Goal: Navigation & Orientation: Find specific page/section

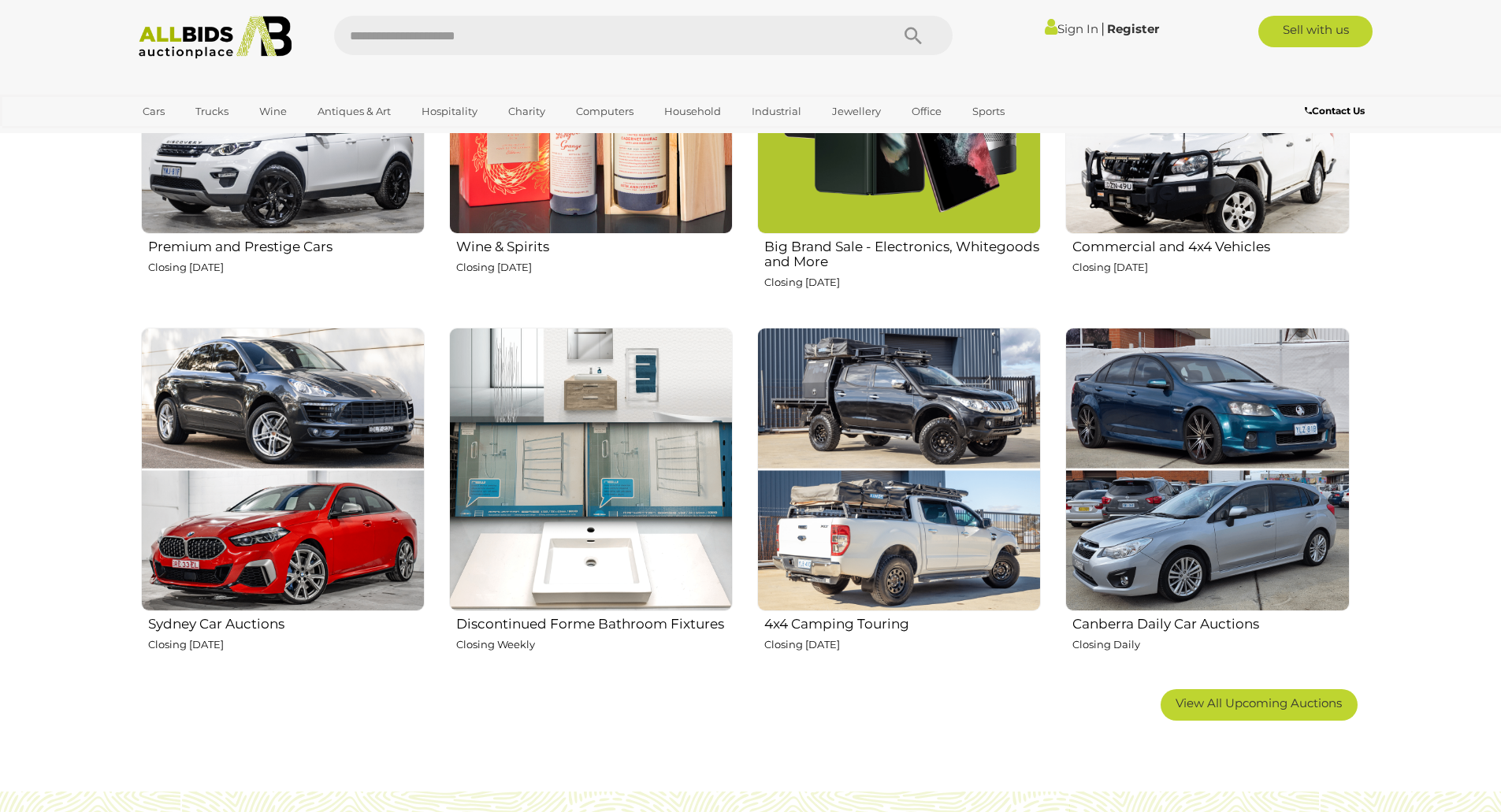
scroll to position [1103, 0]
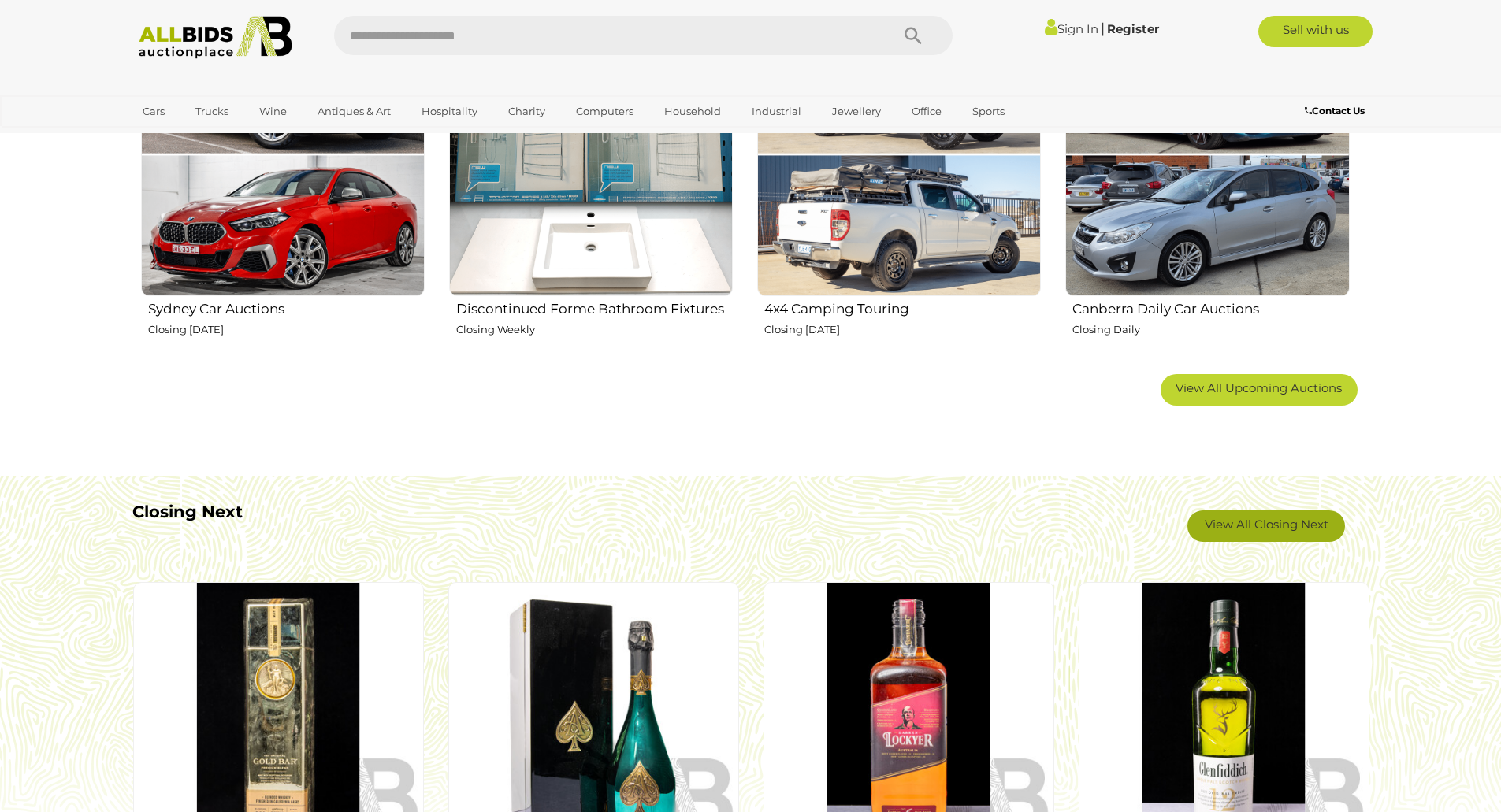
click at [1219, 525] on link "View All Closing Next" at bounding box center [1266, 525] width 157 height 31
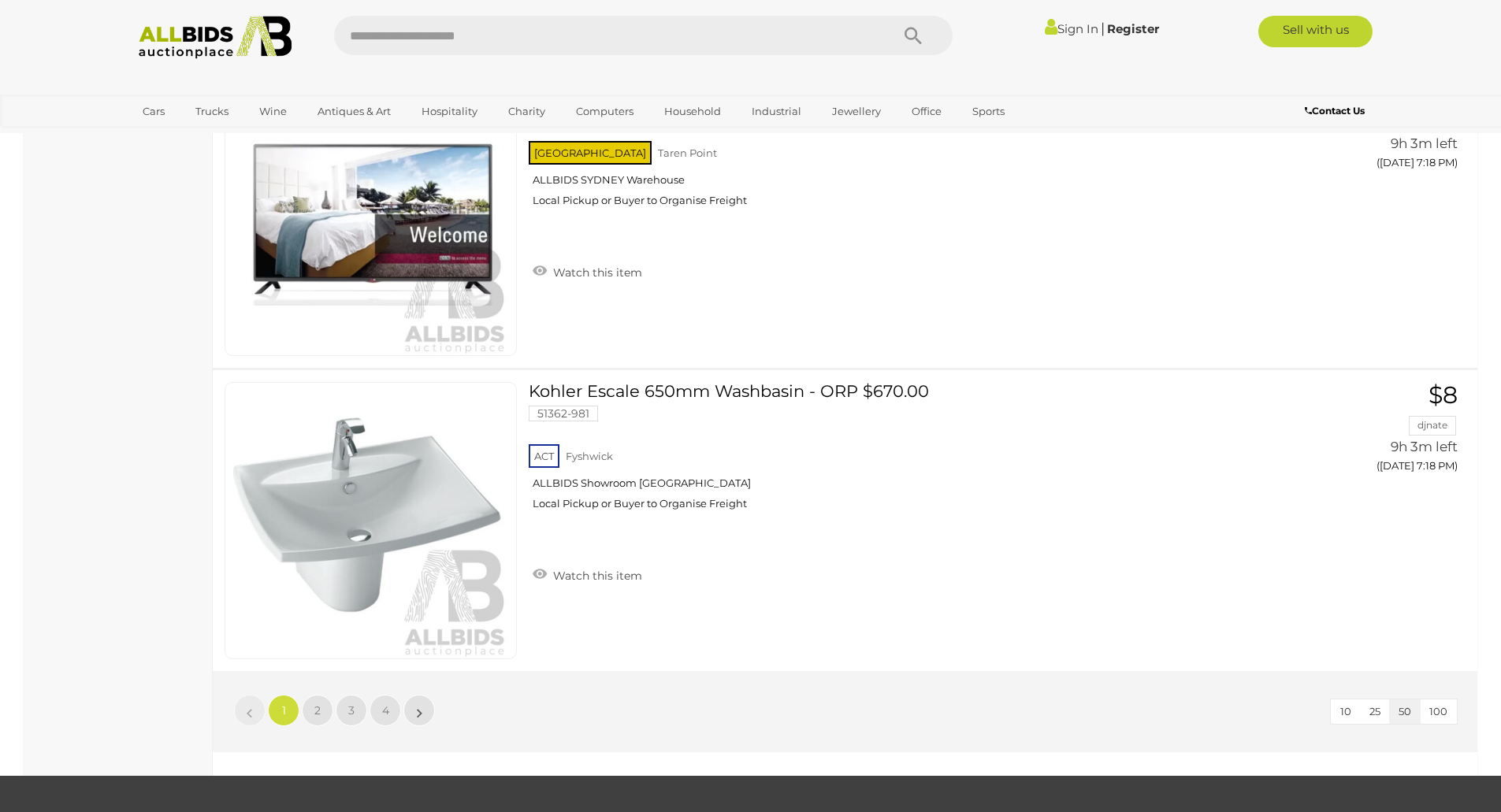
scroll to position [15043, 0]
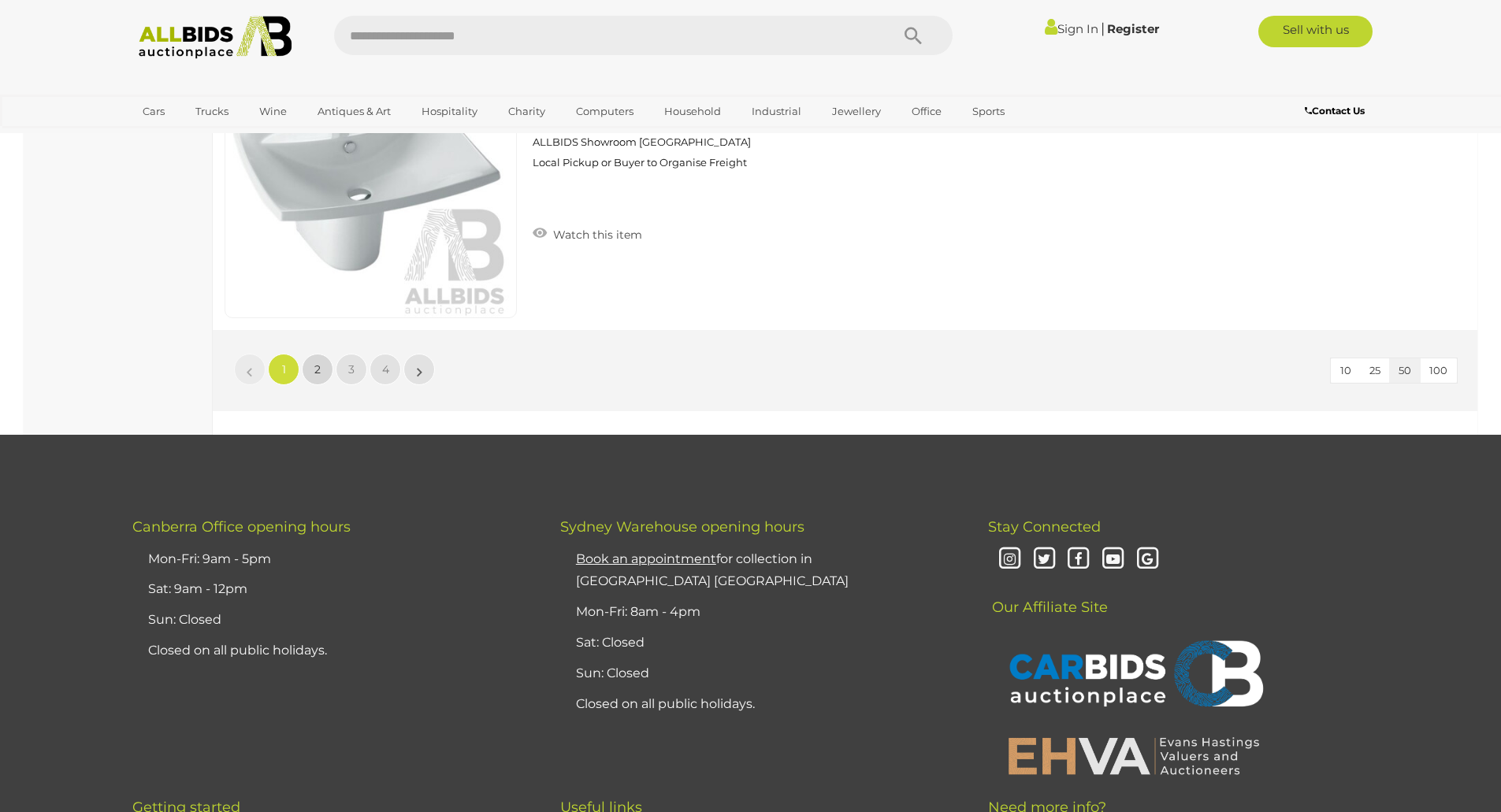
click at [311, 370] on link "2" at bounding box center [317, 369] width 31 height 31
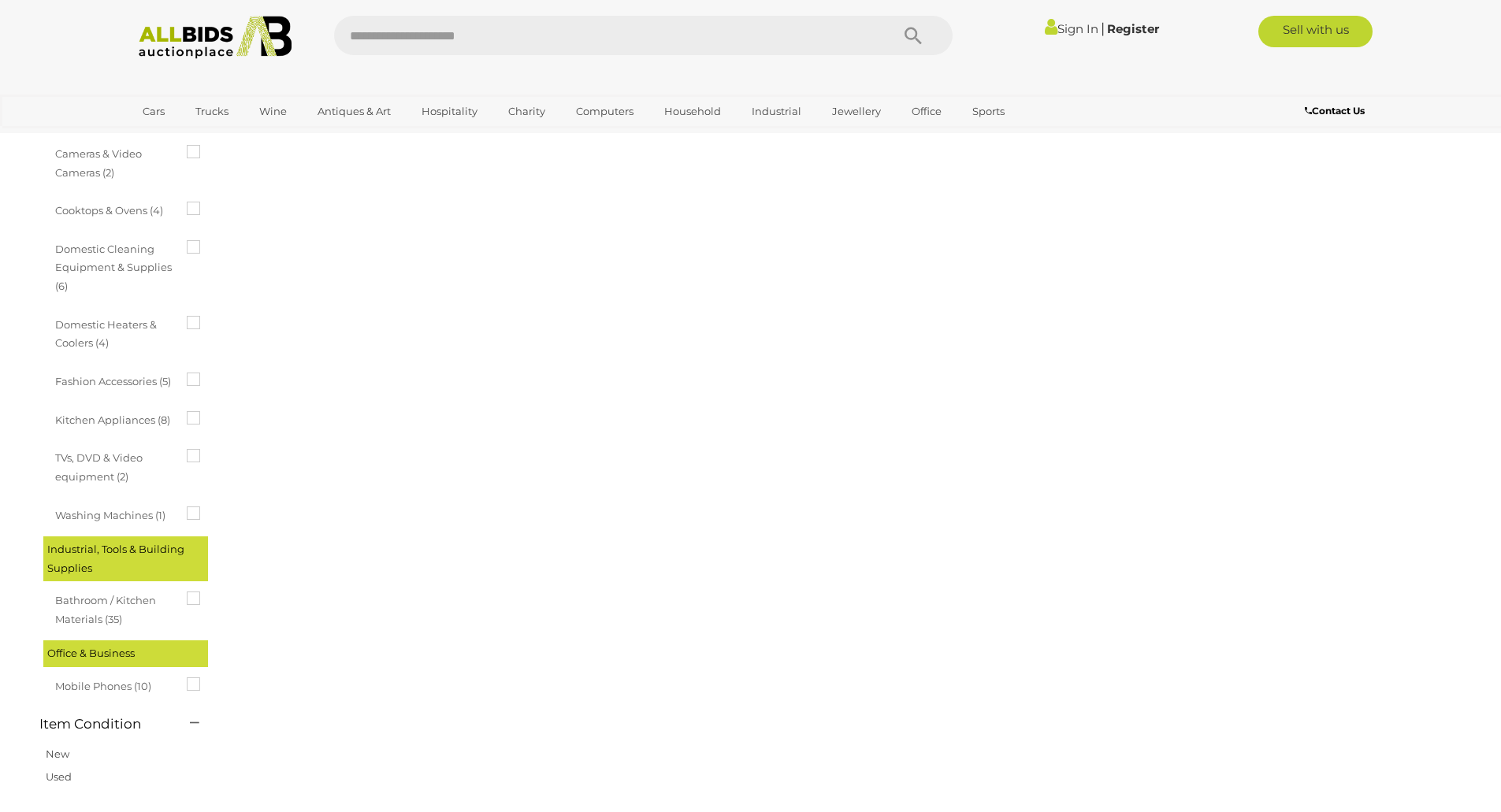
scroll to position [54, 0]
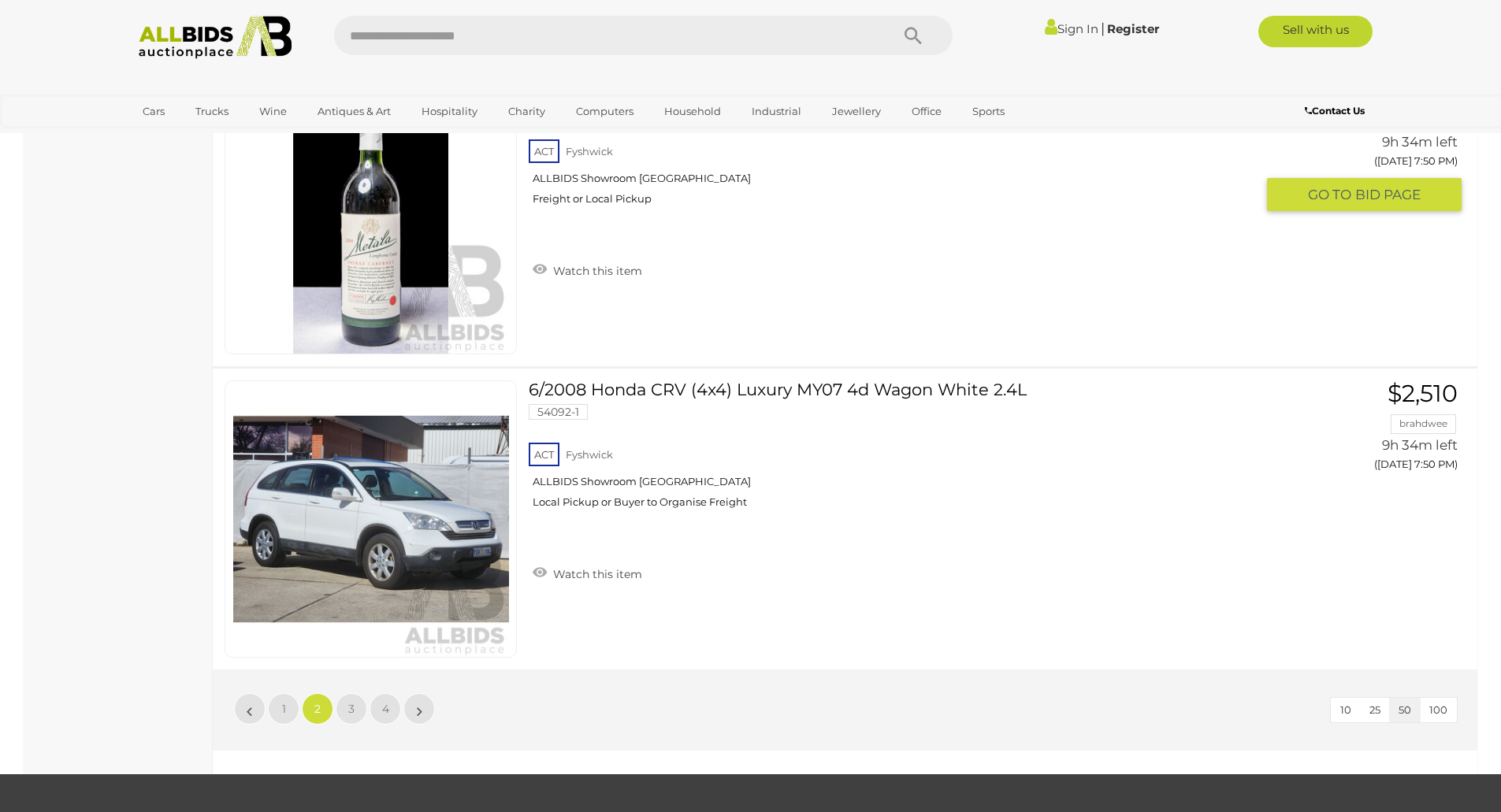
scroll to position [14783, 0]
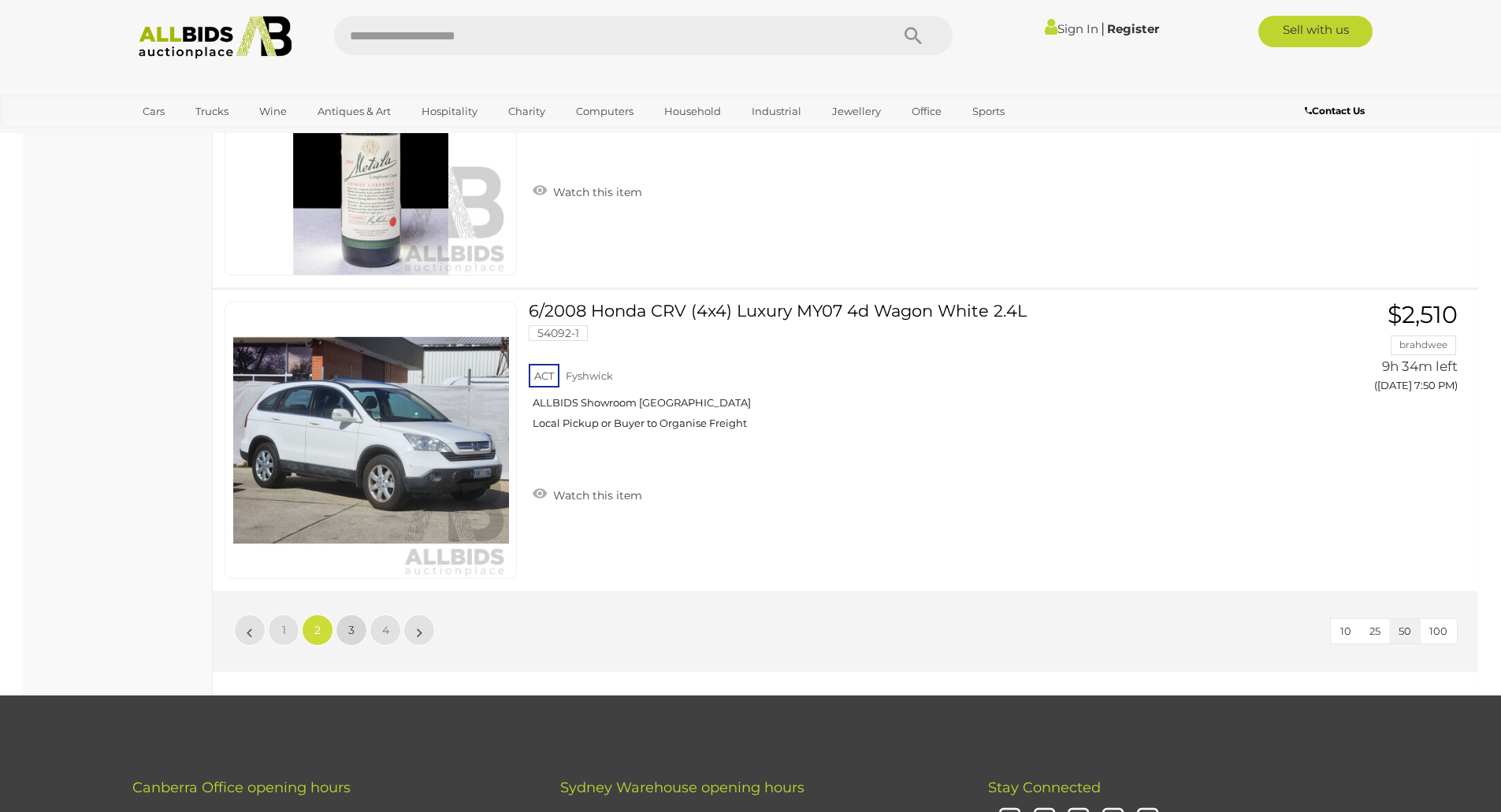
click at [357, 621] on link "3" at bounding box center [351, 629] width 31 height 31
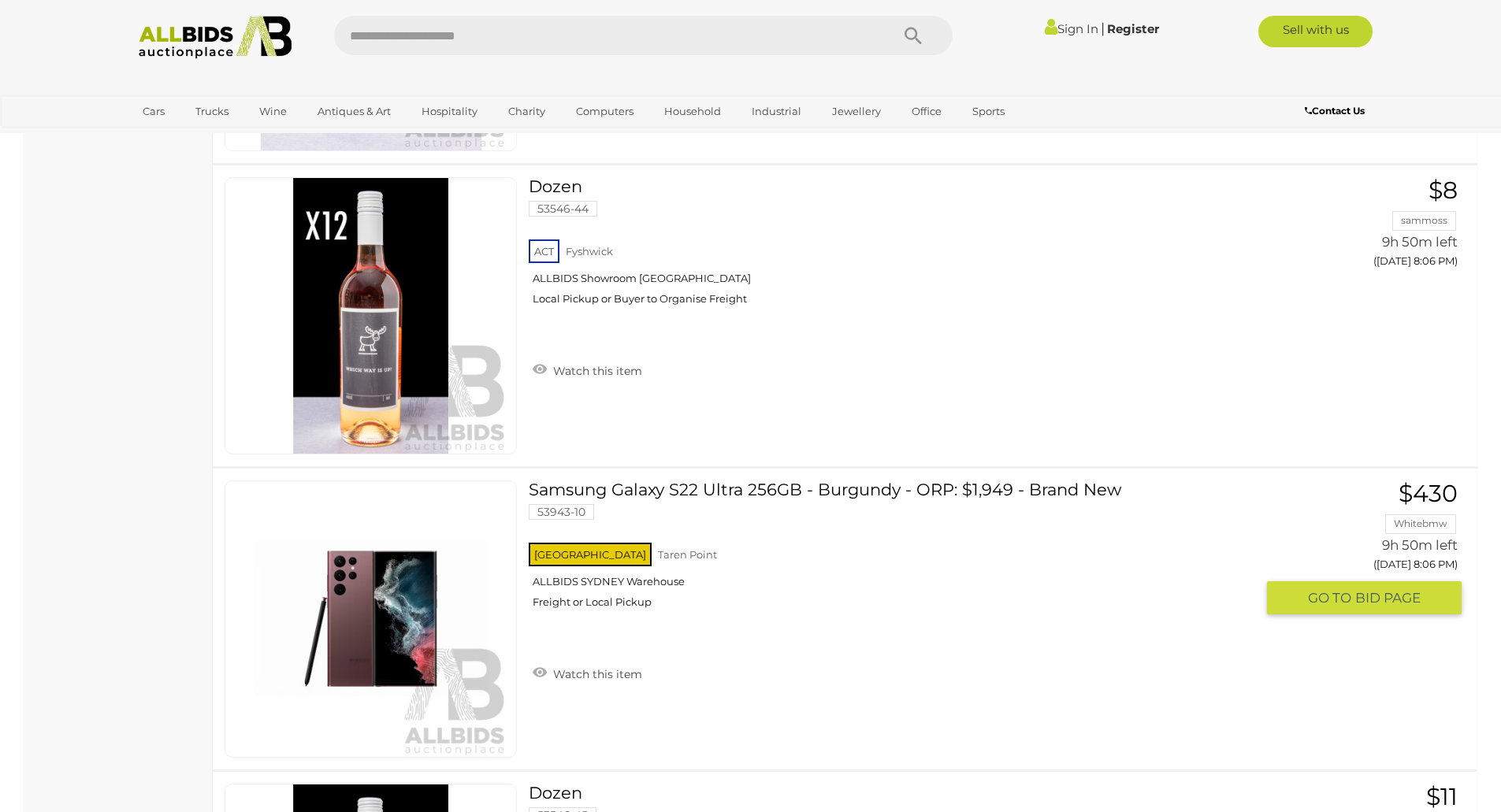
scroll to position [7852, 0]
